Goal: Task Accomplishment & Management: Manage account settings

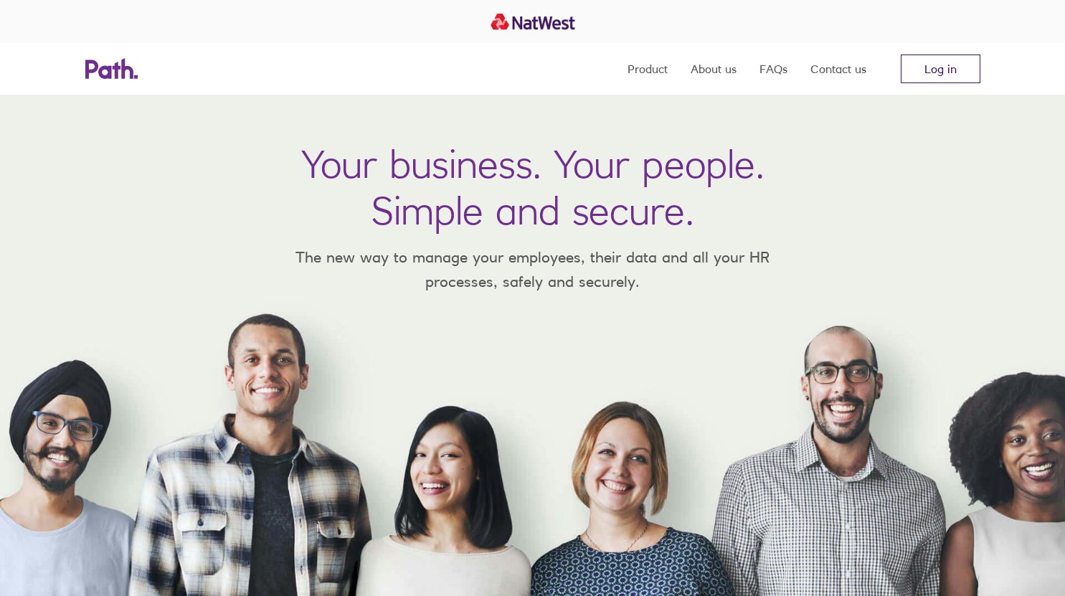
click at [943, 62] on link "Log in" at bounding box center [940, 68] width 80 height 29
click at [914, 72] on link "Log in" at bounding box center [940, 68] width 80 height 29
